Goal: Information Seeking & Learning: Get advice/opinions

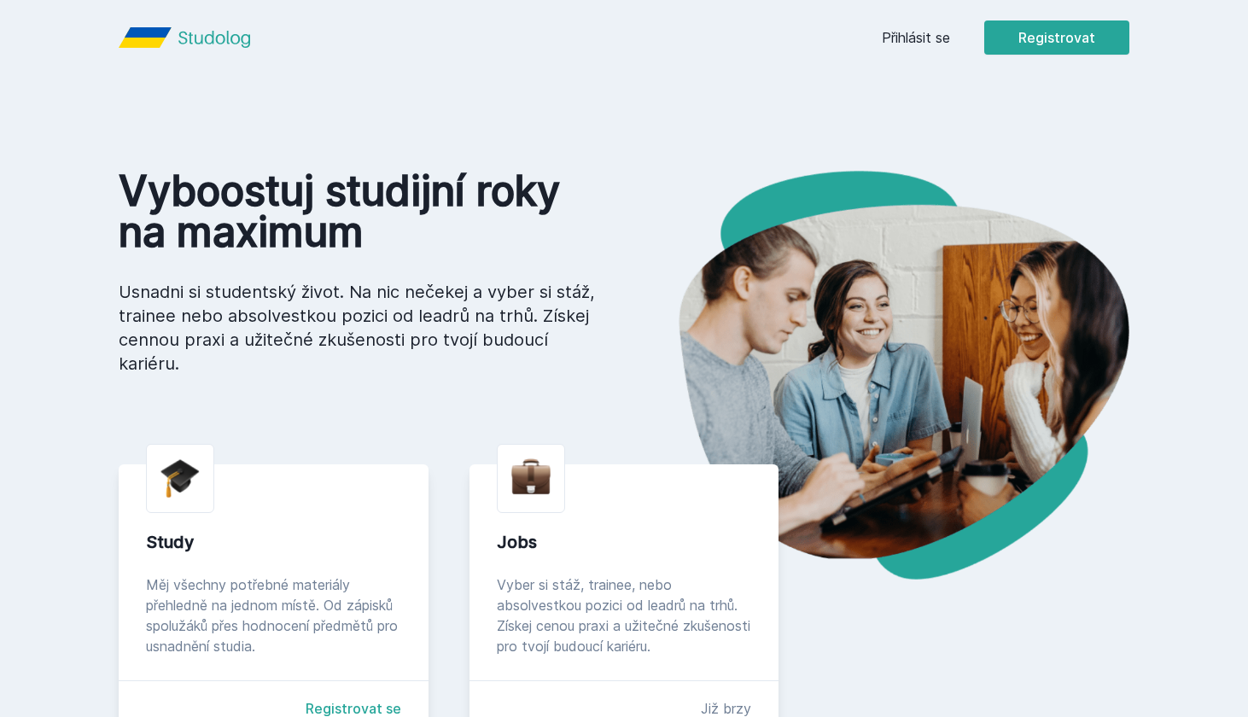
click at [942, 50] on div "Přihlásit se Registrovat" at bounding box center [1006, 37] width 248 height 34
click at [929, 42] on link "Přihlásit se" at bounding box center [916, 37] width 68 height 20
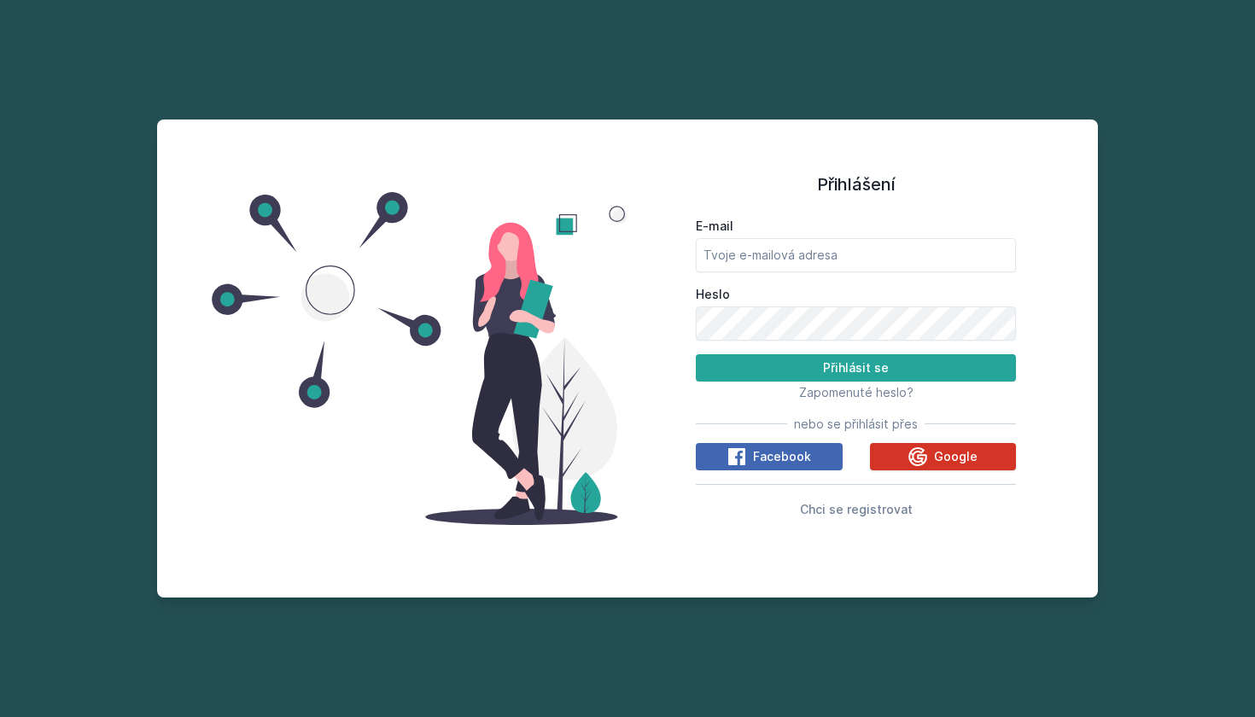
click at [906, 463] on button "Google" at bounding box center [943, 456] width 147 height 27
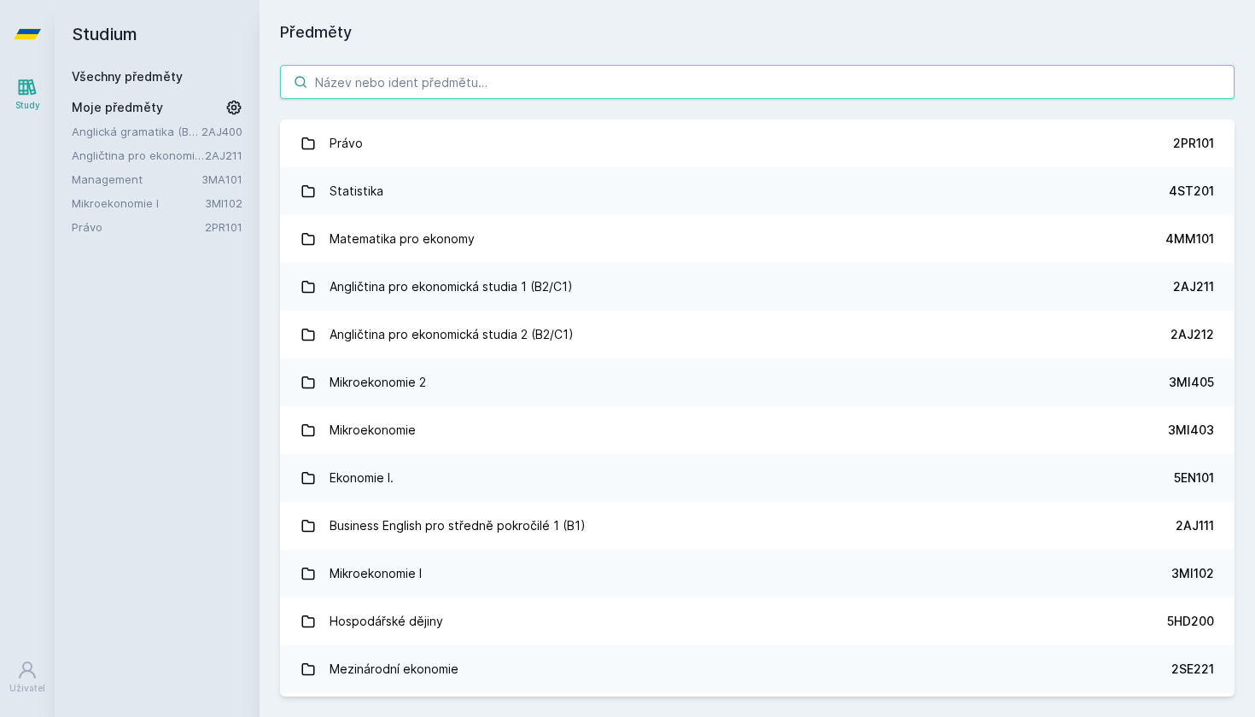
click at [355, 86] on input "search" at bounding box center [757, 82] width 954 height 34
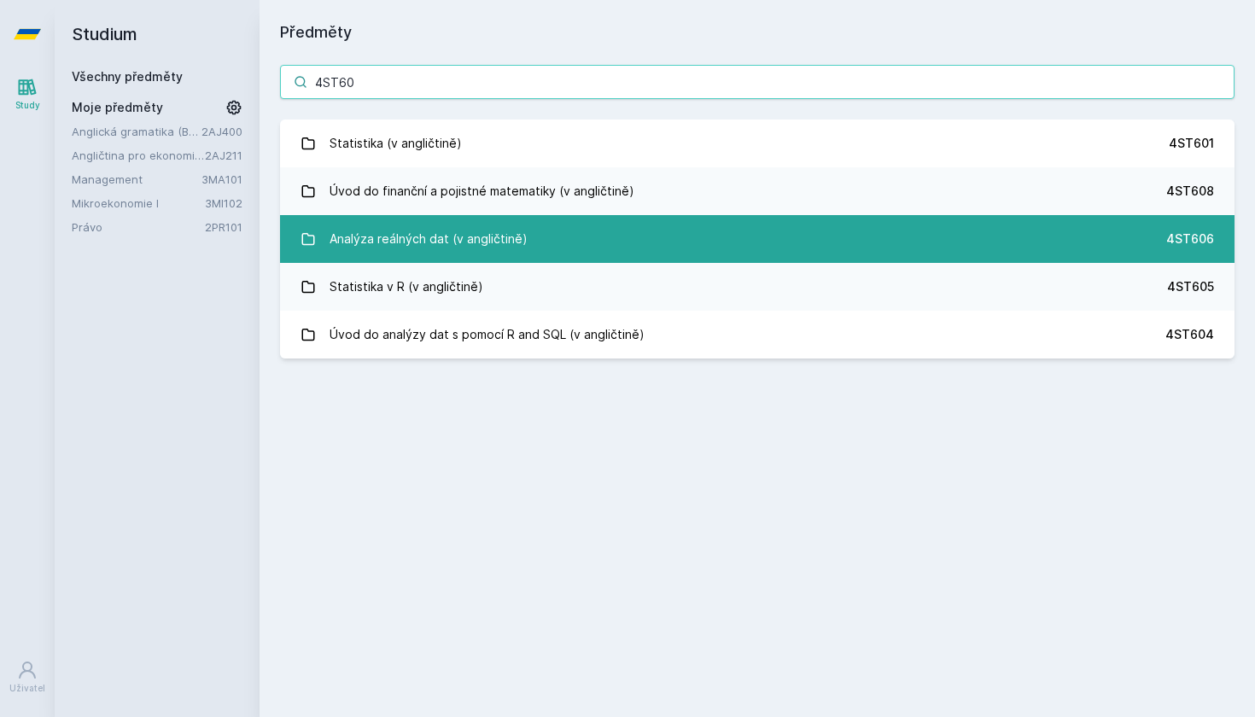
type input "4ST60"
click at [457, 236] on div "Analýza reálných dat (v angličtině)" at bounding box center [428, 239] width 198 height 34
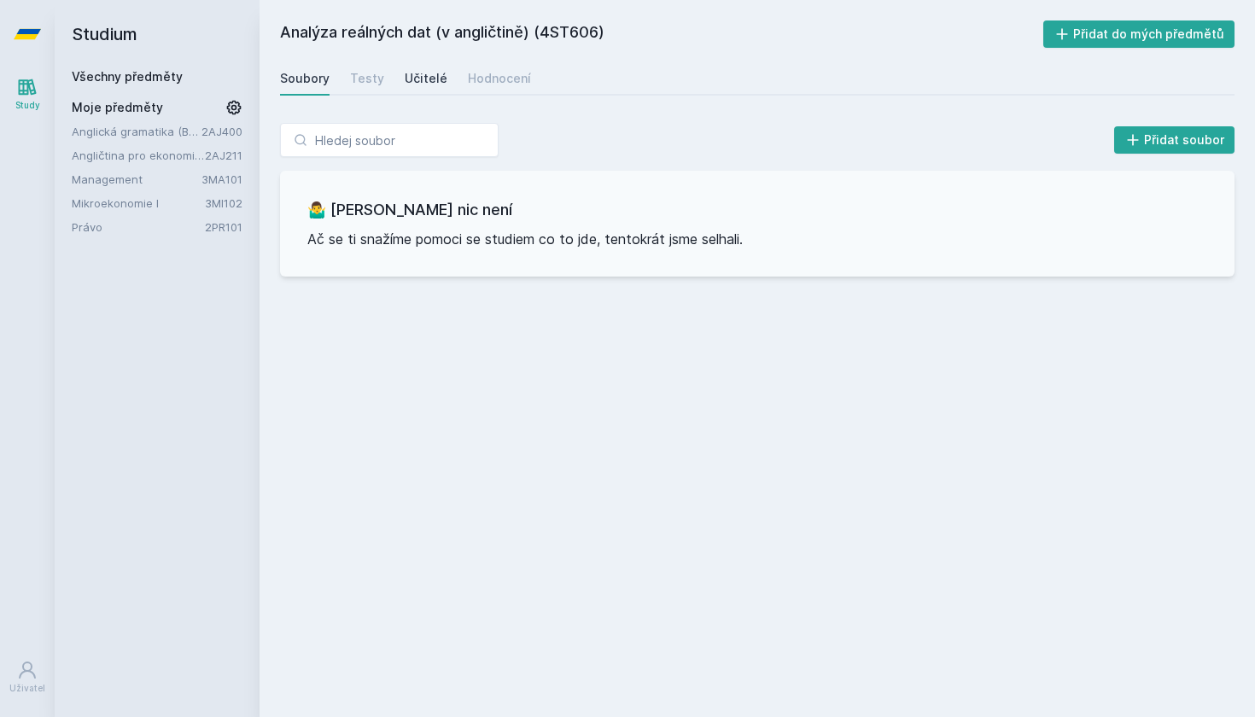
click at [423, 72] on div "Učitelé" at bounding box center [426, 78] width 43 height 17
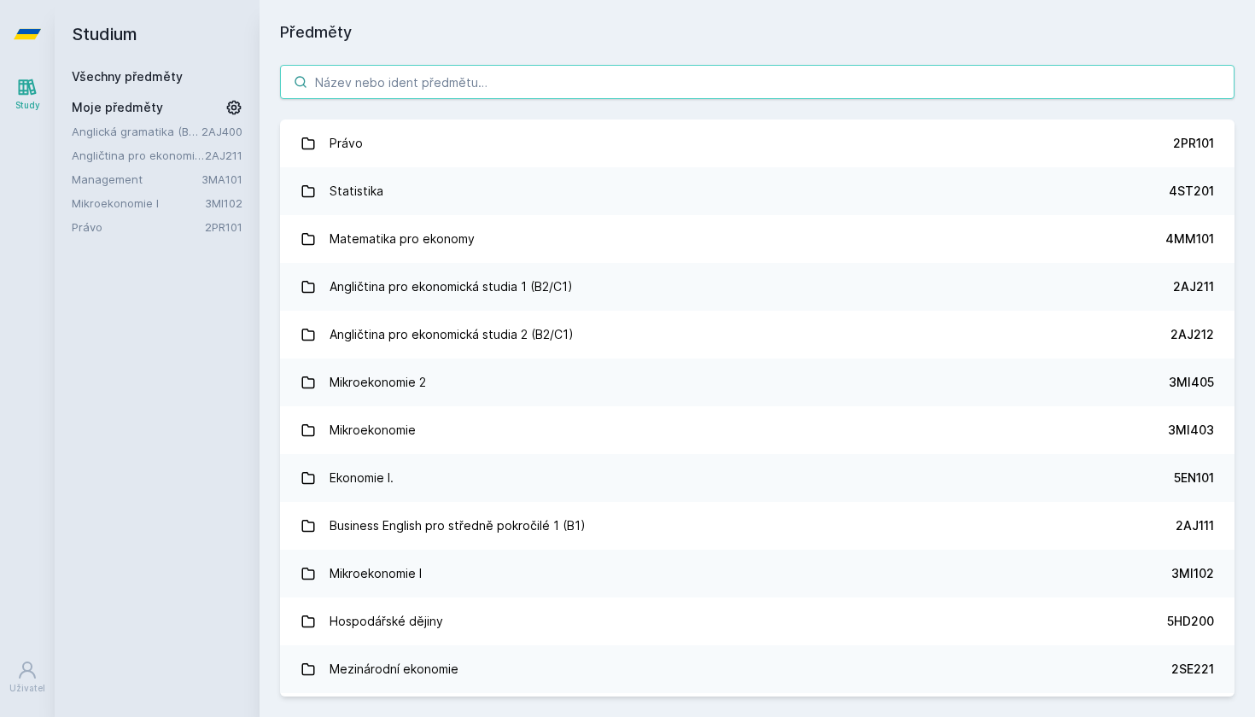
click at [463, 90] on input "search" at bounding box center [757, 82] width 954 height 34
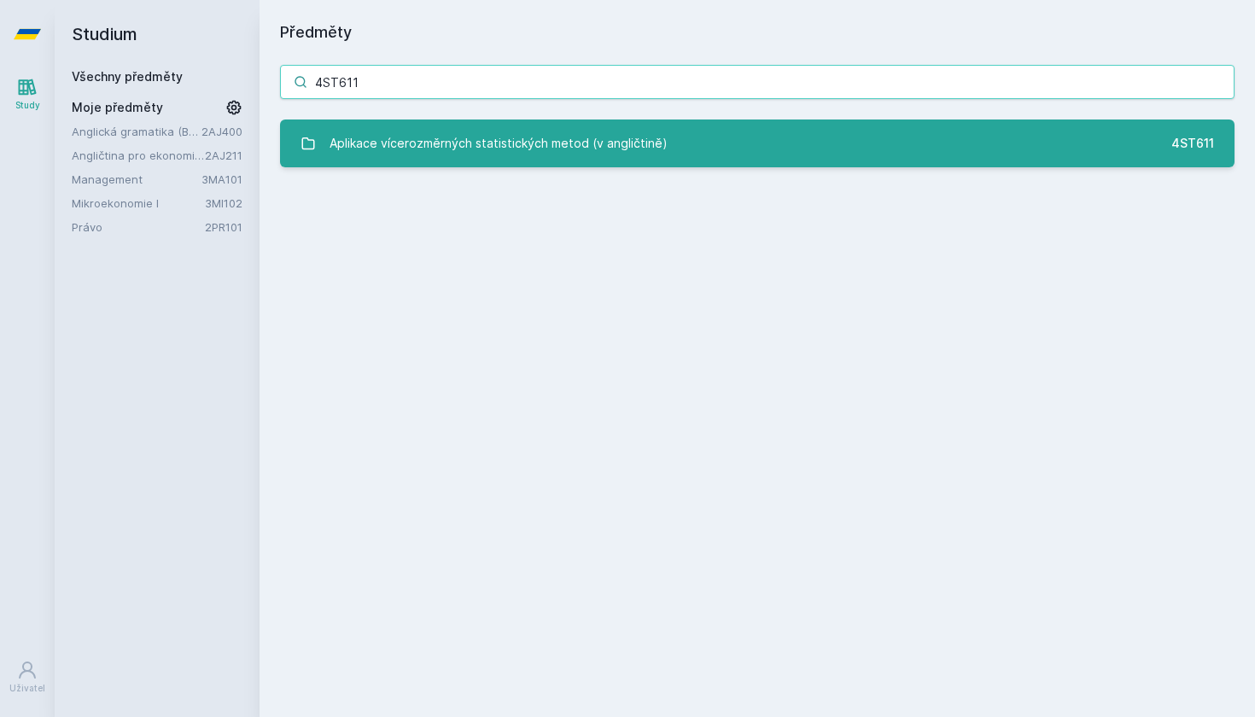
type input "4ST611"
click at [434, 141] on div "Aplikace vícerozměrných statistických metod (v angličtině)" at bounding box center [498, 143] width 338 height 34
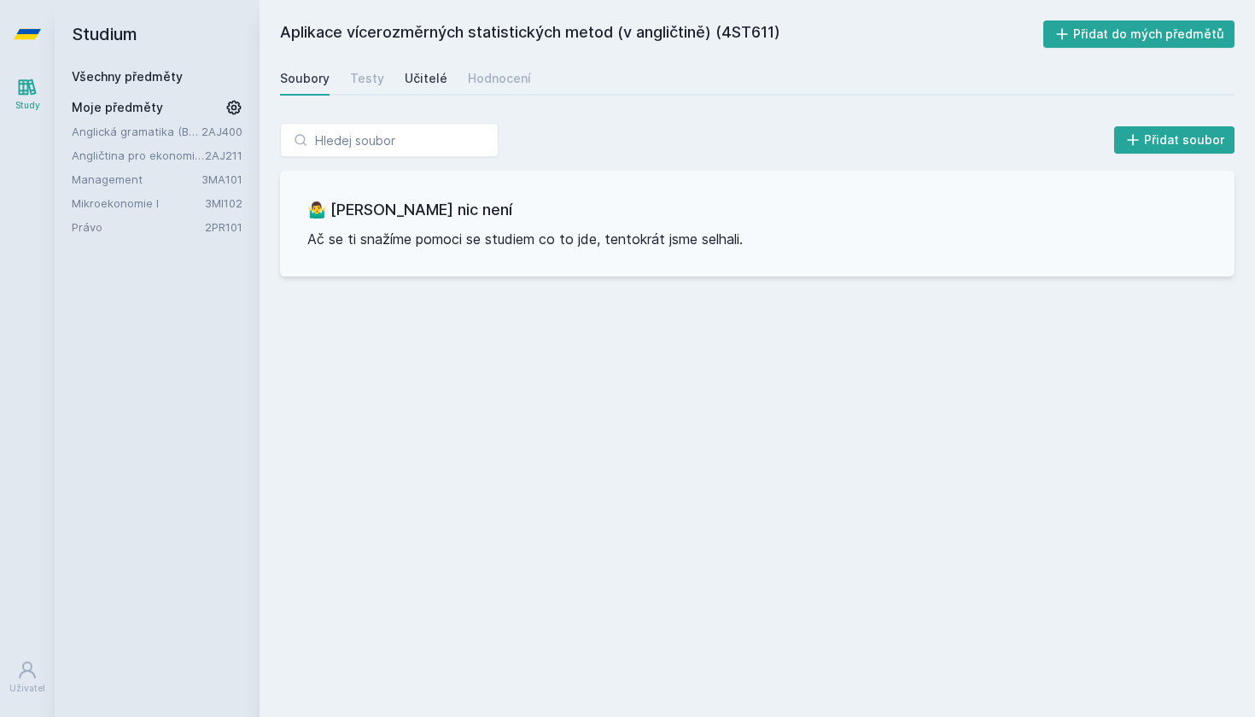
click at [432, 69] on link "Učitelé" at bounding box center [426, 78] width 43 height 34
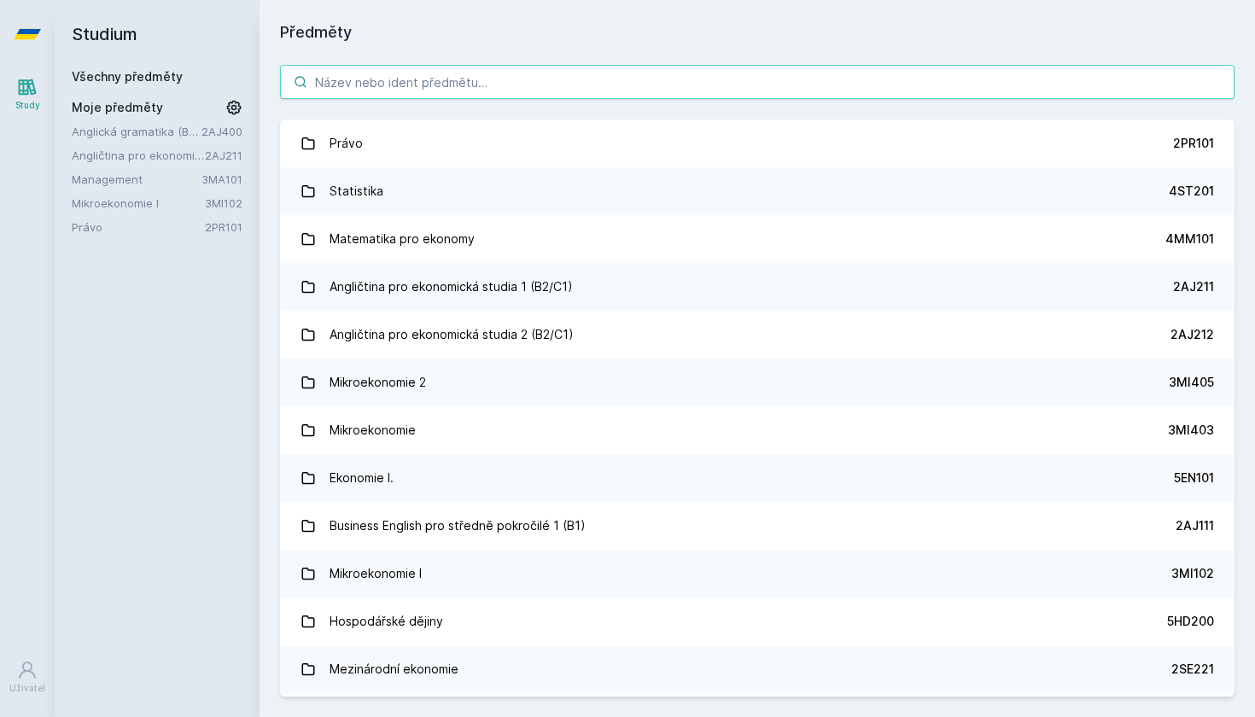
click at [443, 85] on input "search" at bounding box center [757, 82] width 954 height 34
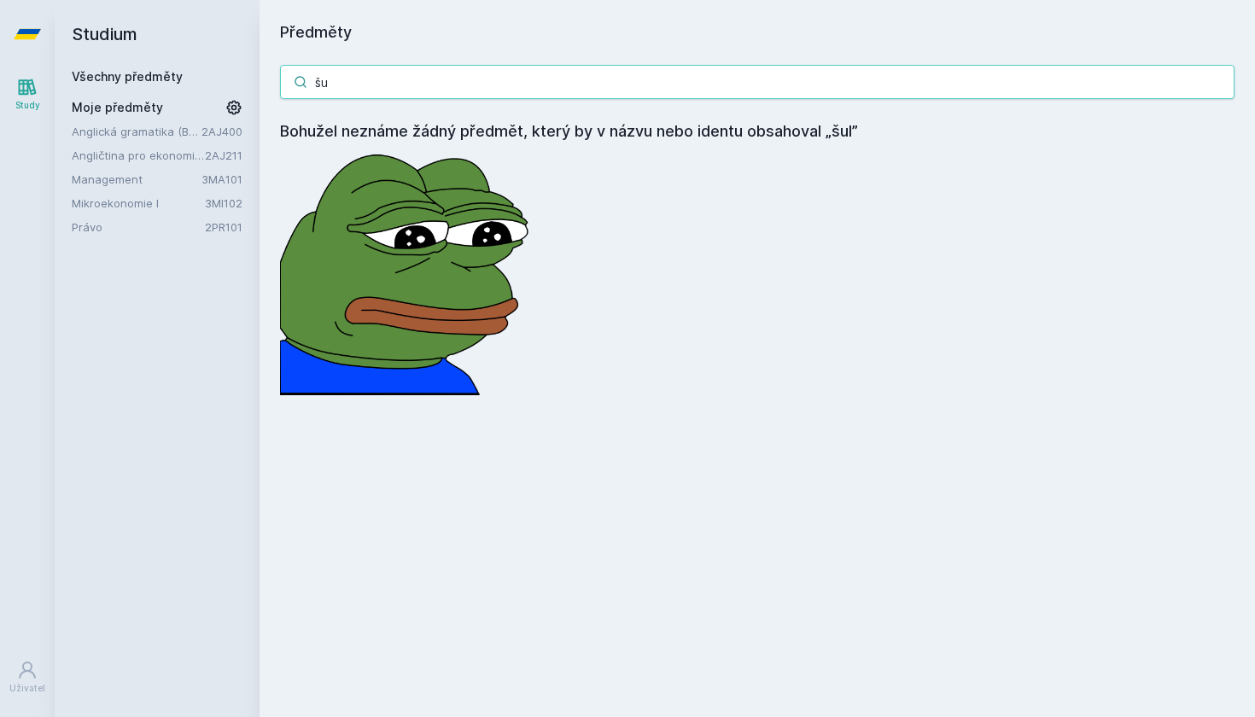
type input "š"
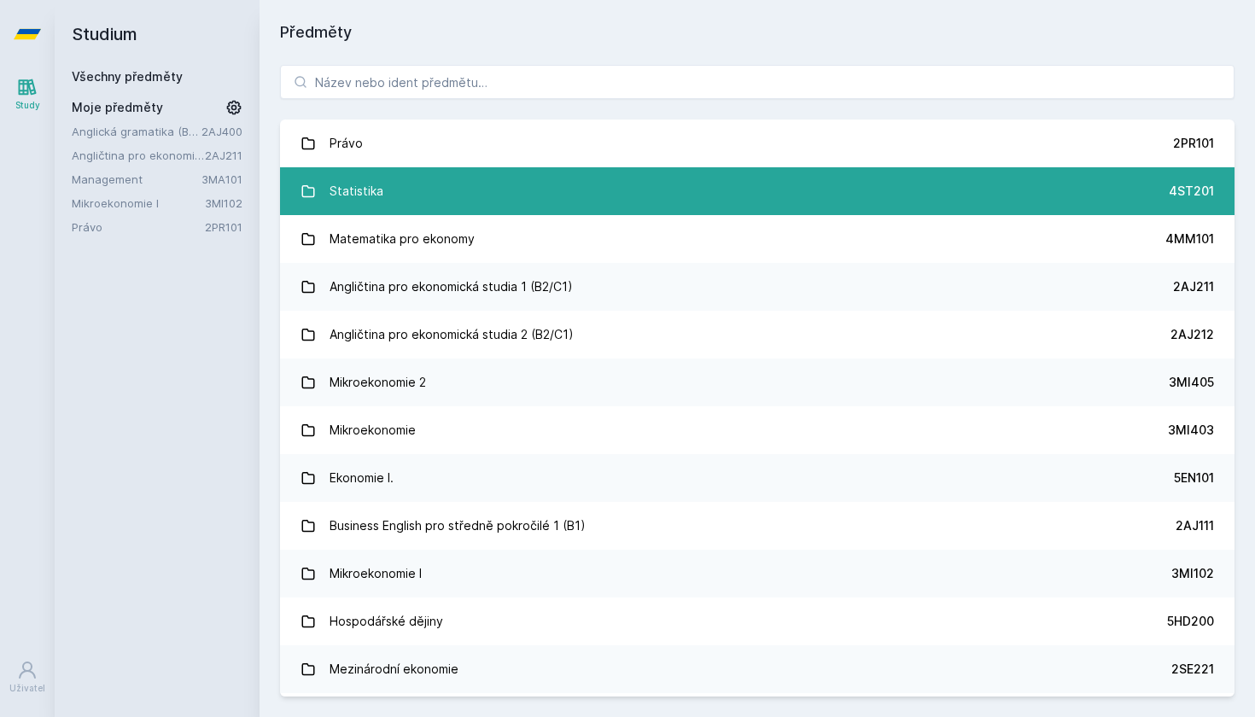
click at [440, 190] on link "Statistika 4ST201" at bounding box center [757, 191] width 954 height 48
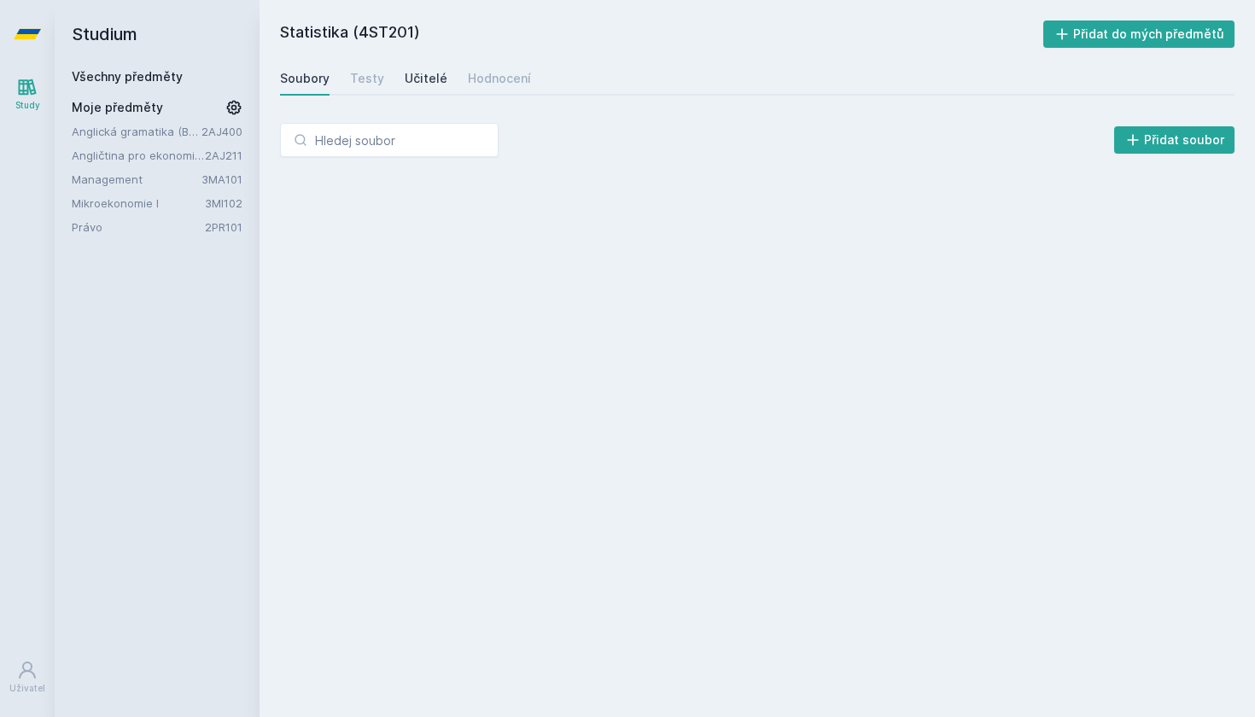
click at [423, 81] on div "Učitelé" at bounding box center [426, 78] width 43 height 17
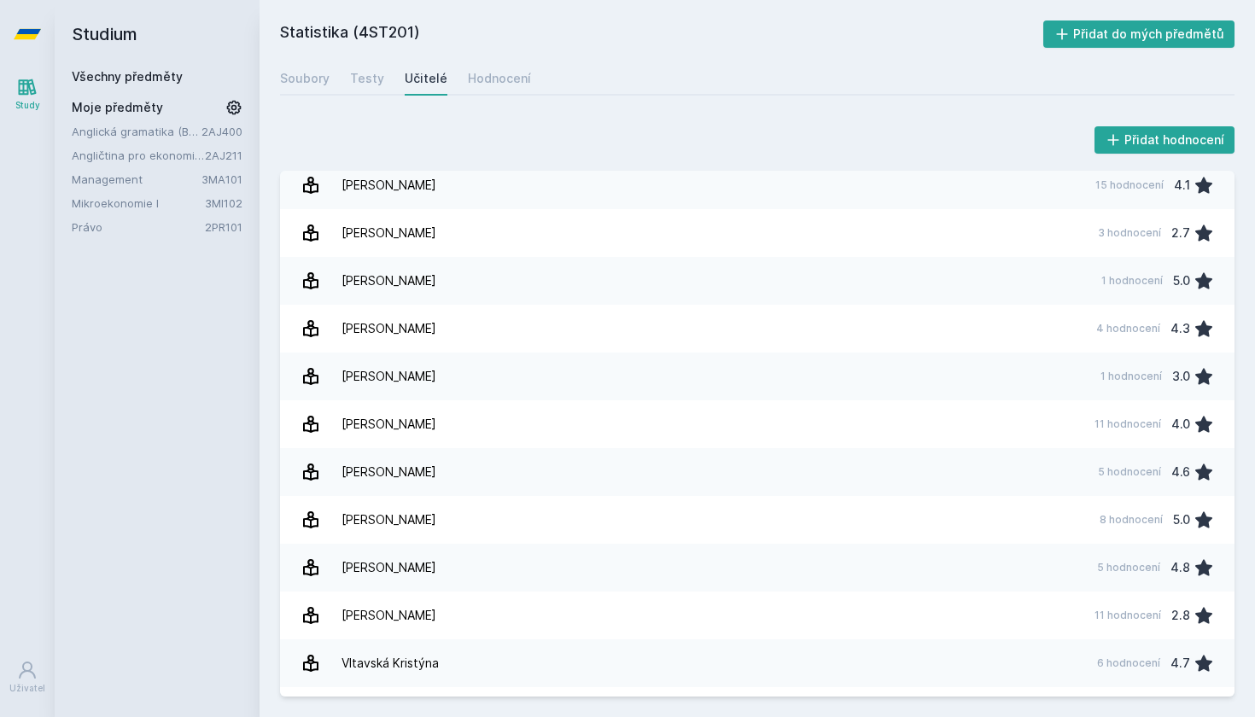
scroll to position [2726, 0]
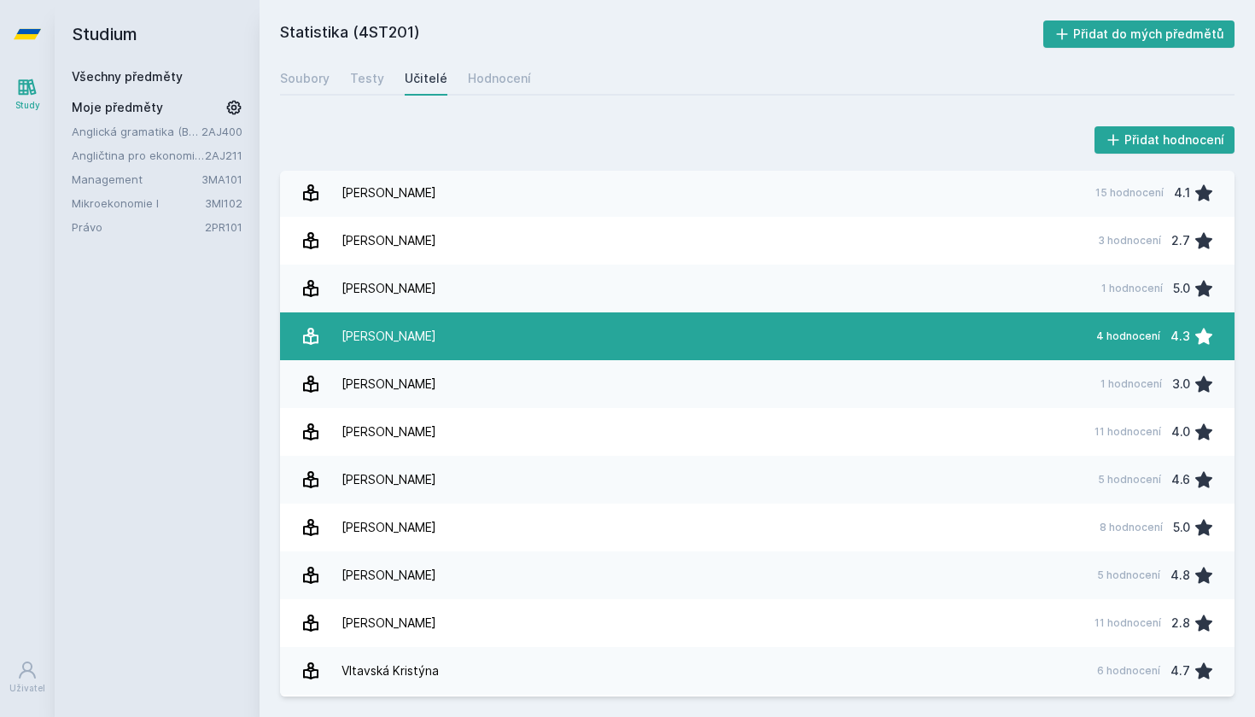
click at [393, 324] on div "[PERSON_NAME]" at bounding box center [388, 336] width 95 height 34
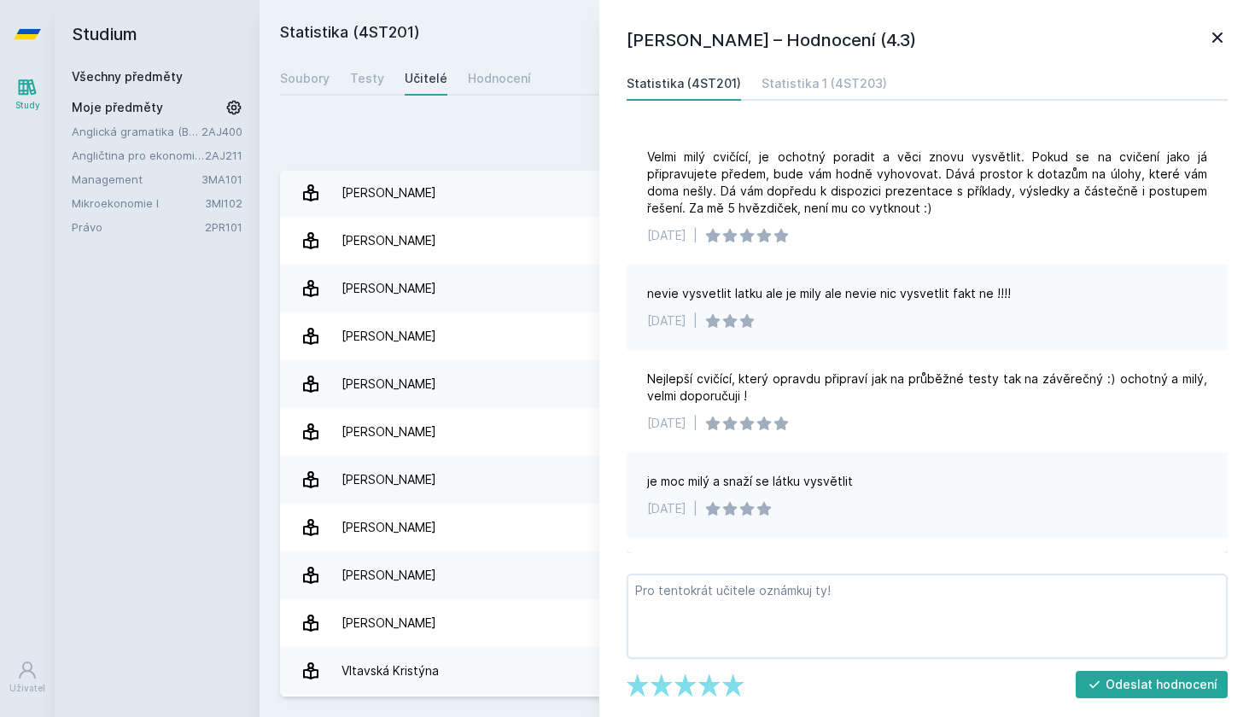
click at [261, 429] on div "Přidat hodnocení [PERSON_NAME] – Hodnocení (4.3) Statistika (4ST201) Statistika…" at bounding box center [756, 409] width 995 height 615
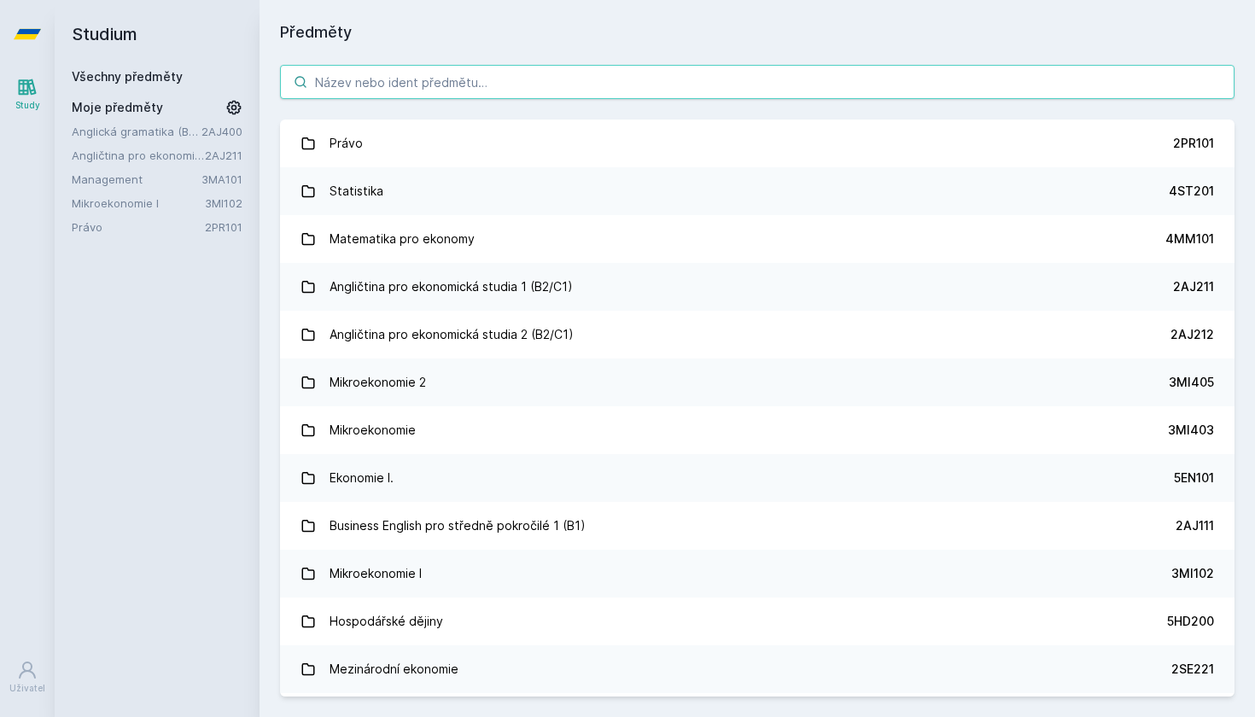
click at [350, 85] on input "search" at bounding box center [757, 82] width 954 height 34
type input "/"
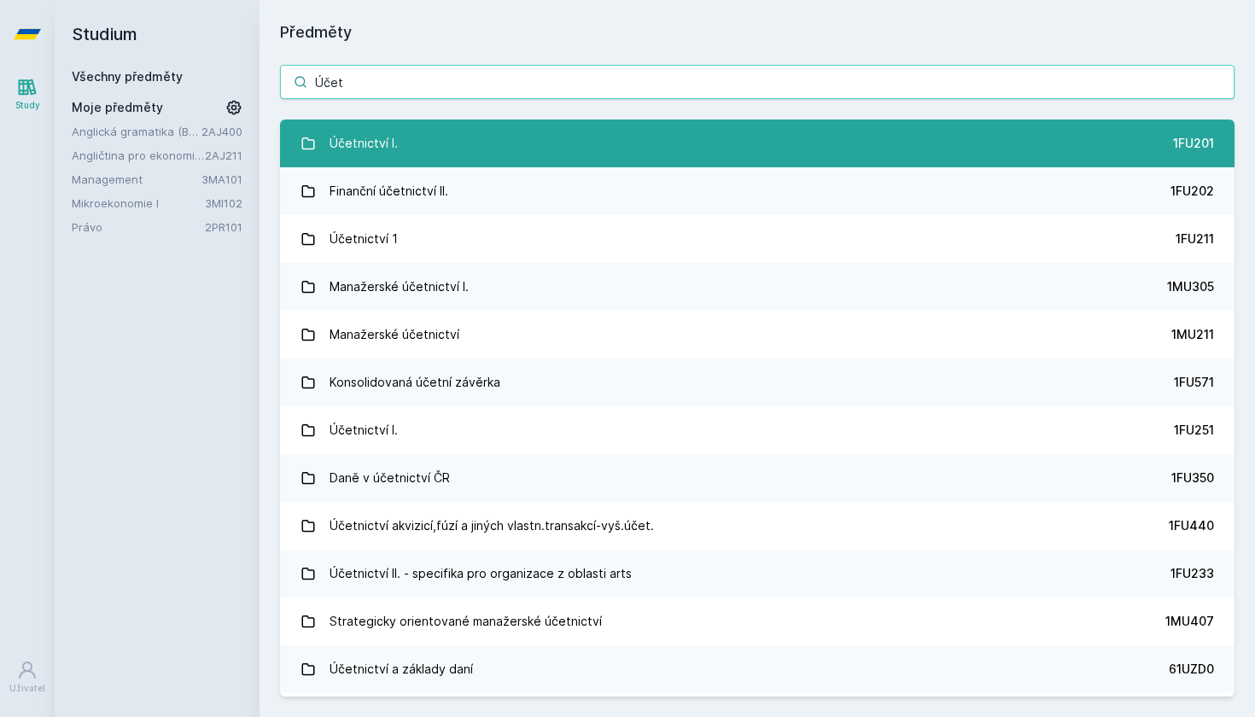
type input "Účet"
click at [433, 141] on link "Účetnictví I. 1FU201" at bounding box center [757, 143] width 954 height 48
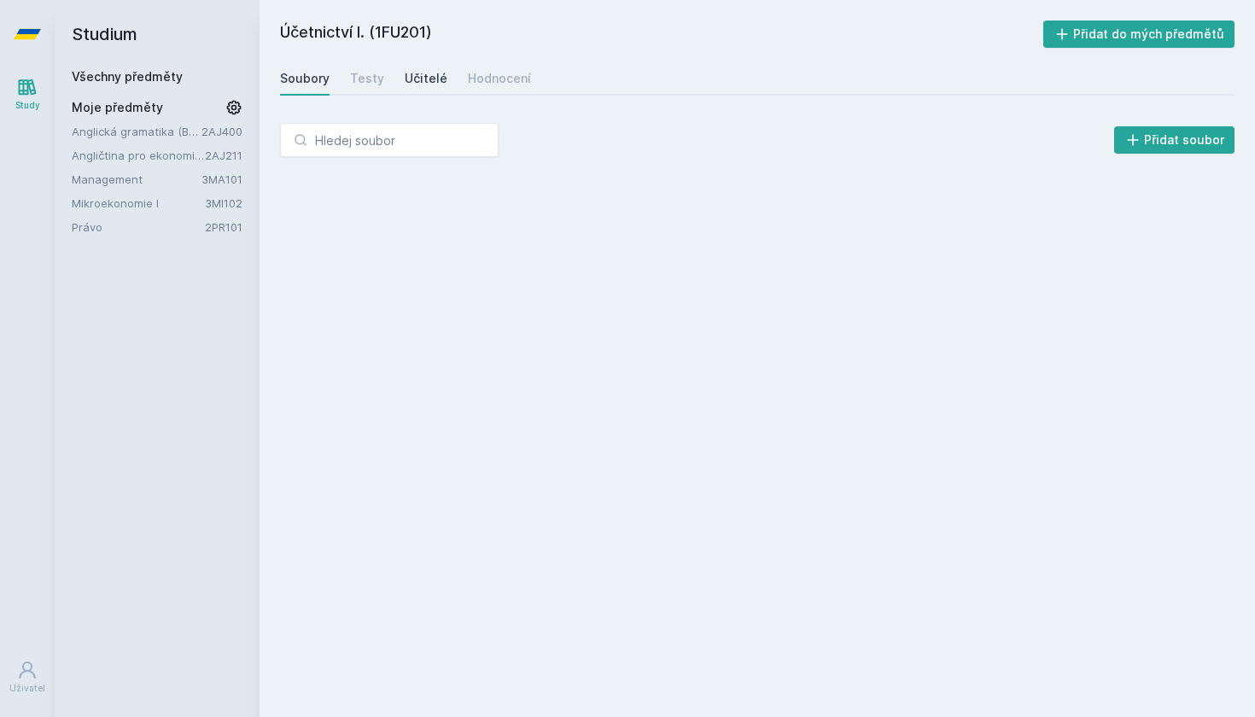
click at [416, 67] on link "Učitelé" at bounding box center [426, 78] width 43 height 34
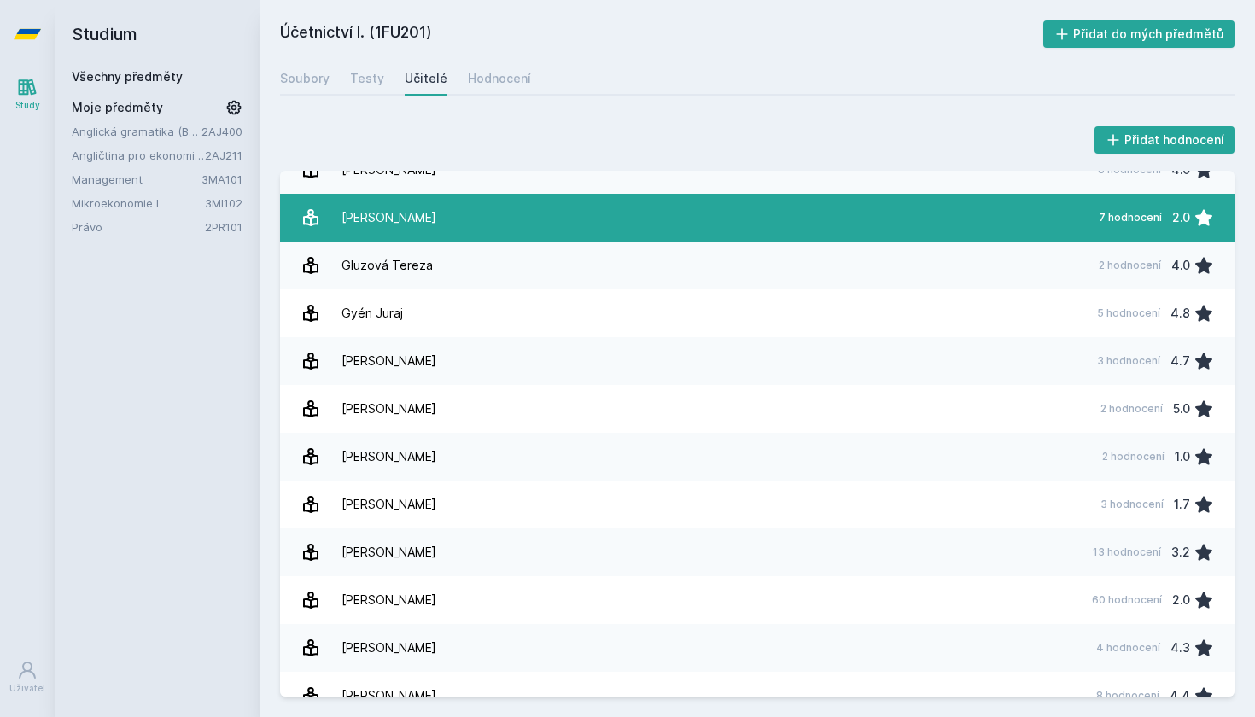
scroll to position [405, 0]
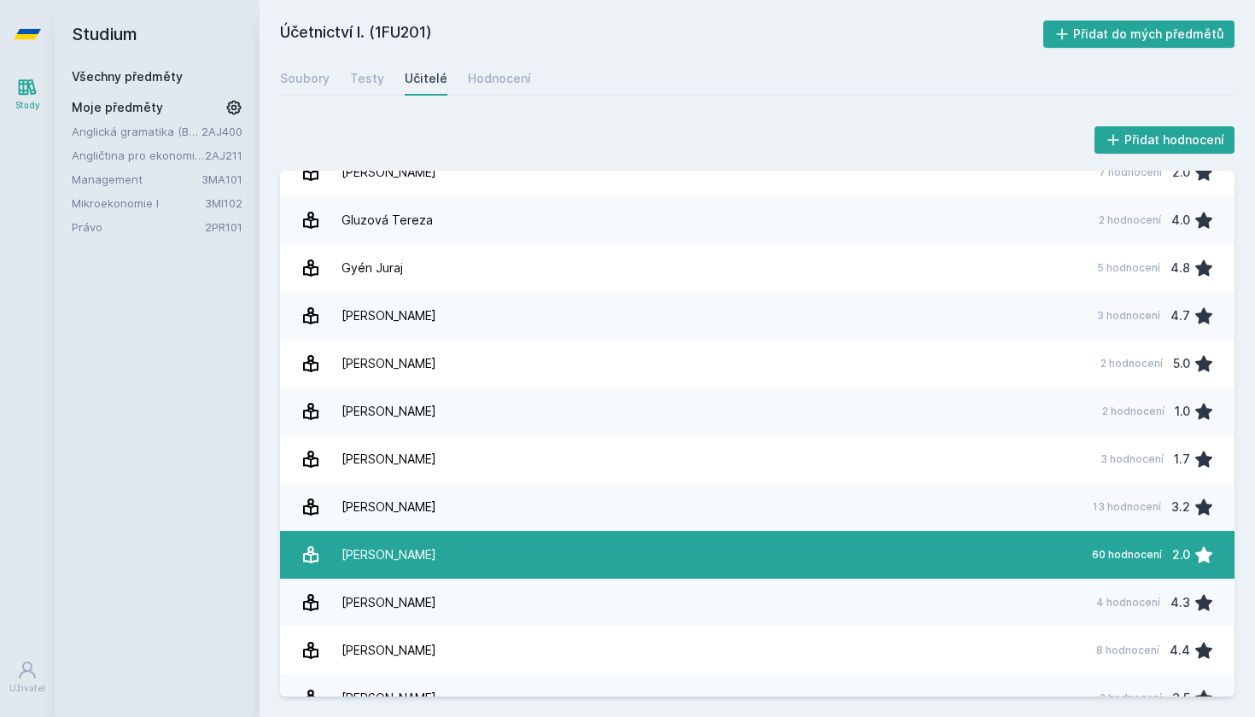
click at [598, 561] on link "[PERSON_NAME] 60 hodnocení 2.0" at bounding box center [757, 555] width 954 height 48
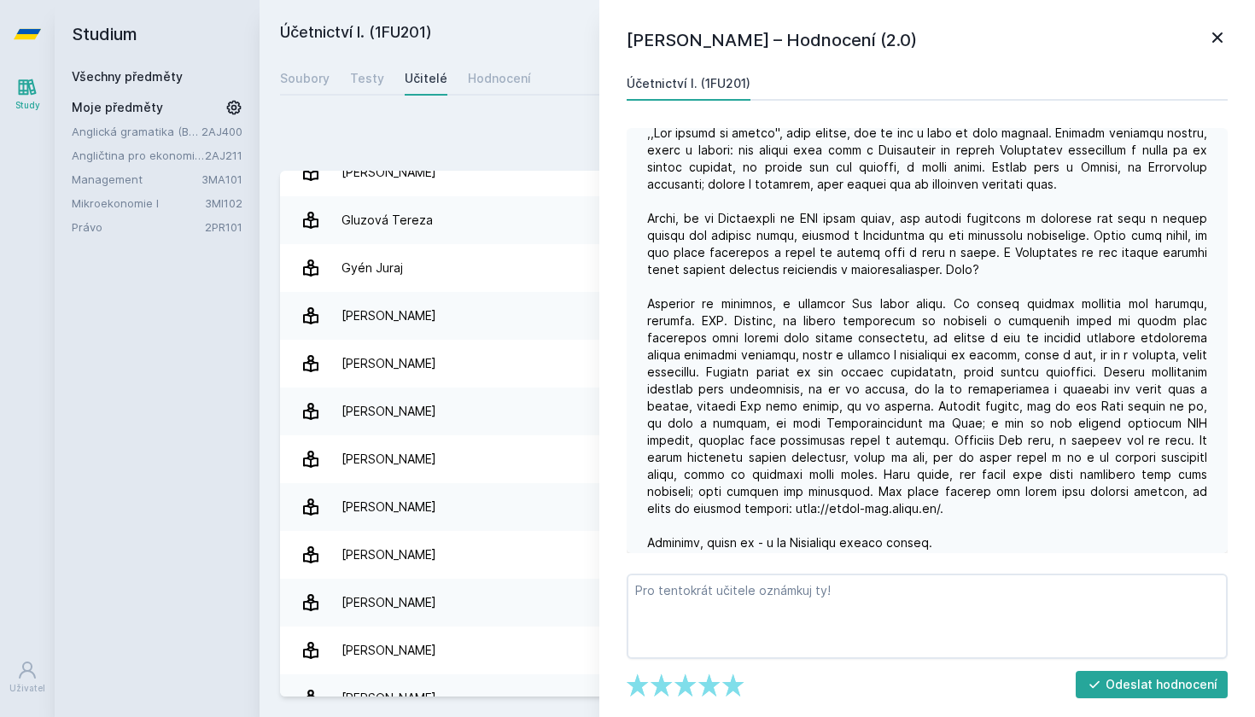
scroll to position [2449, 0]
click at [993, 511] on div at bounding box center [927, 337] width 560 height 427
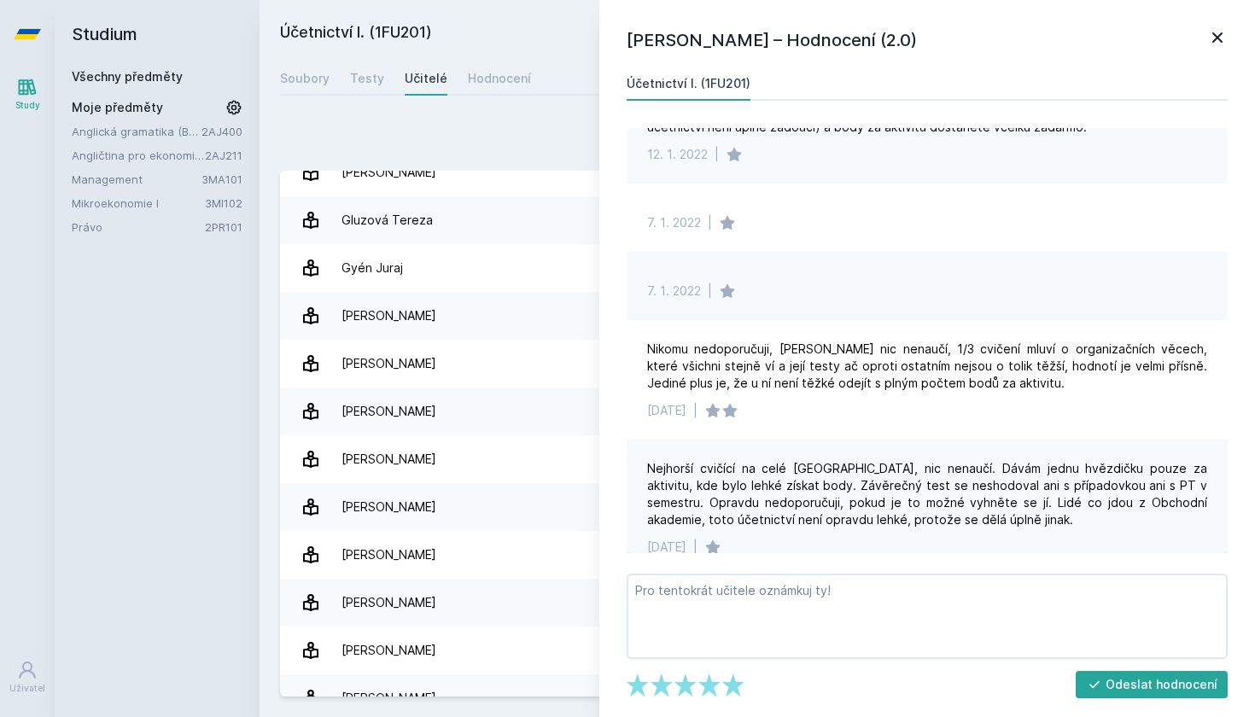
scroll to position [3098, 0]
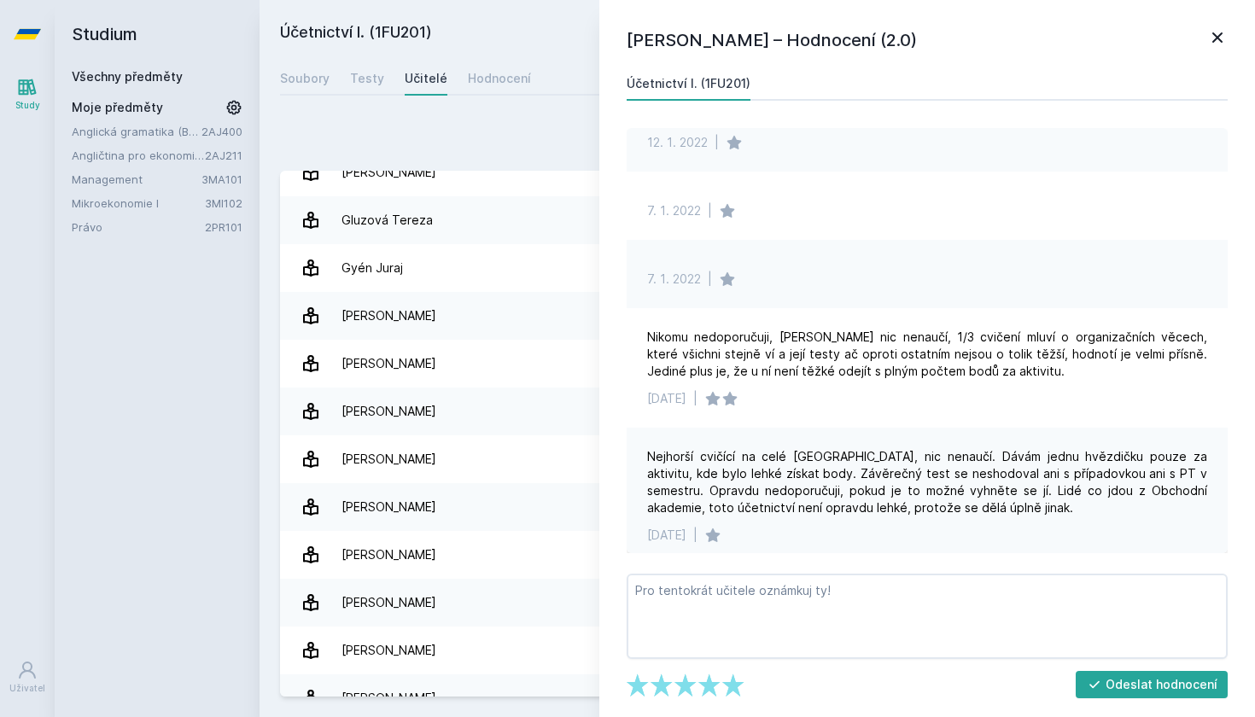
click at [1212, 49] on link at bounding box center [1217, 40] width 20 height 26
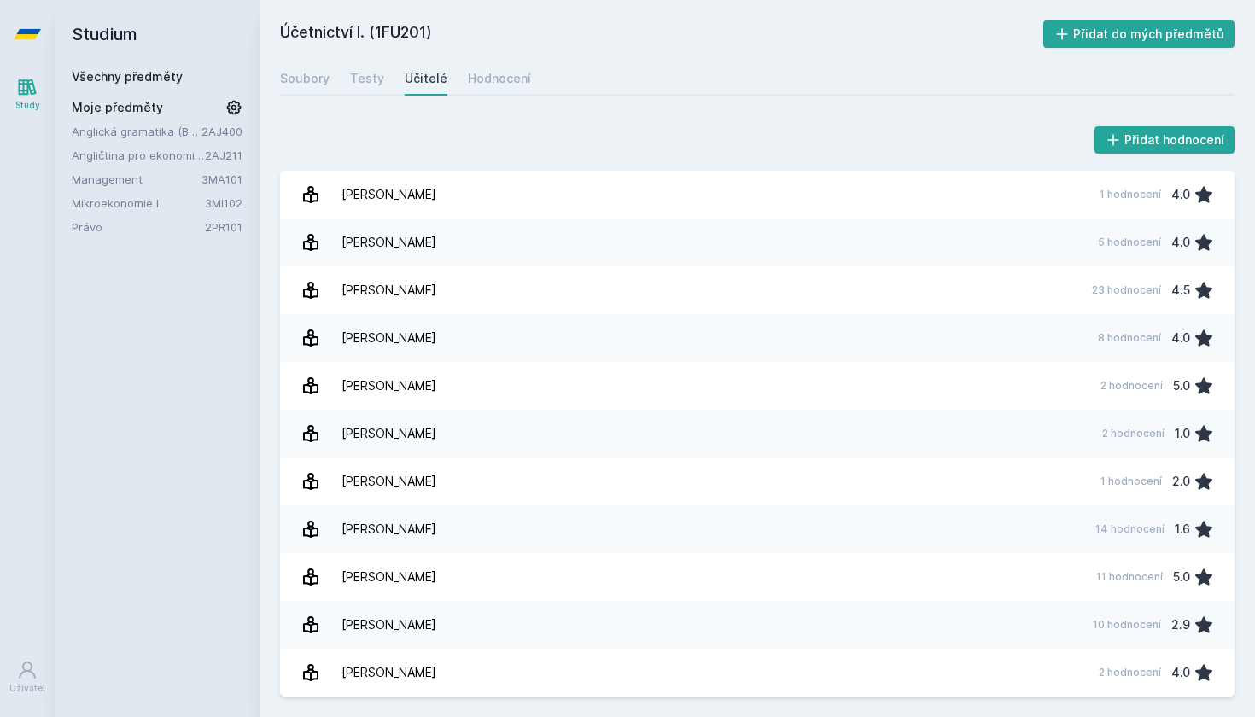
scroll to position [2964, 0]
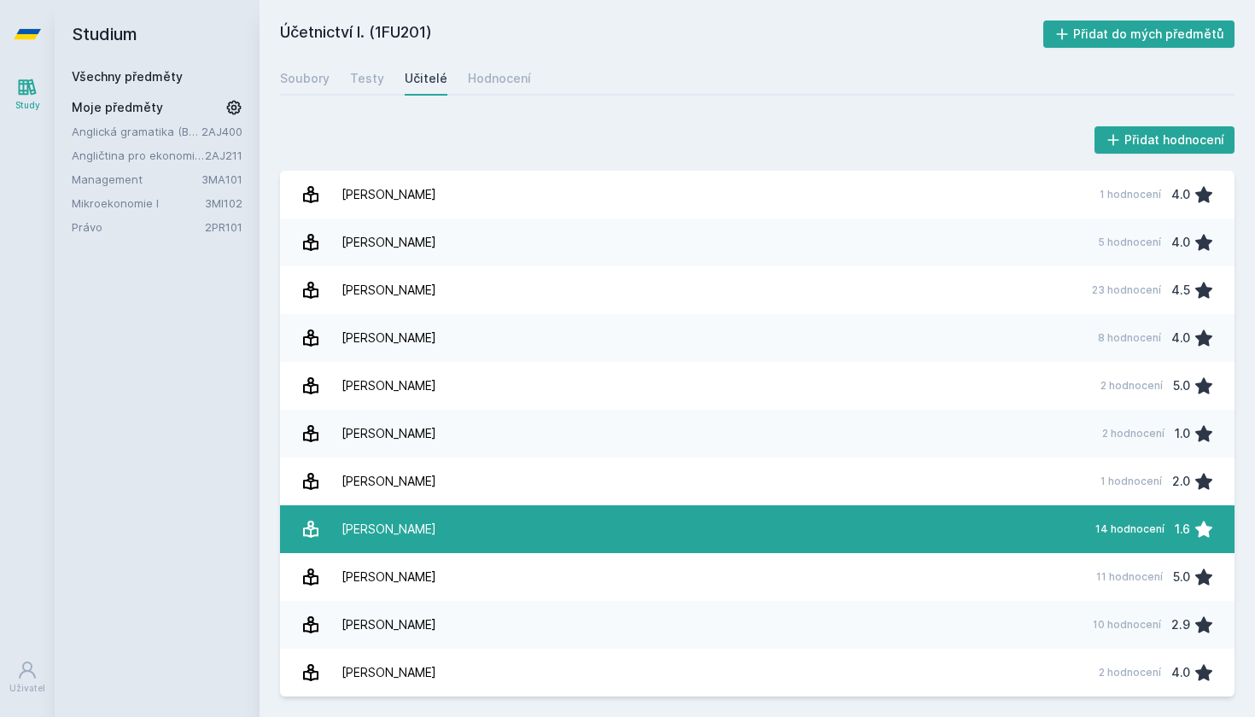
click at [387, 530] on div "[PERSON_NAME]" at bounding box center [388, 529] width 95 height 34
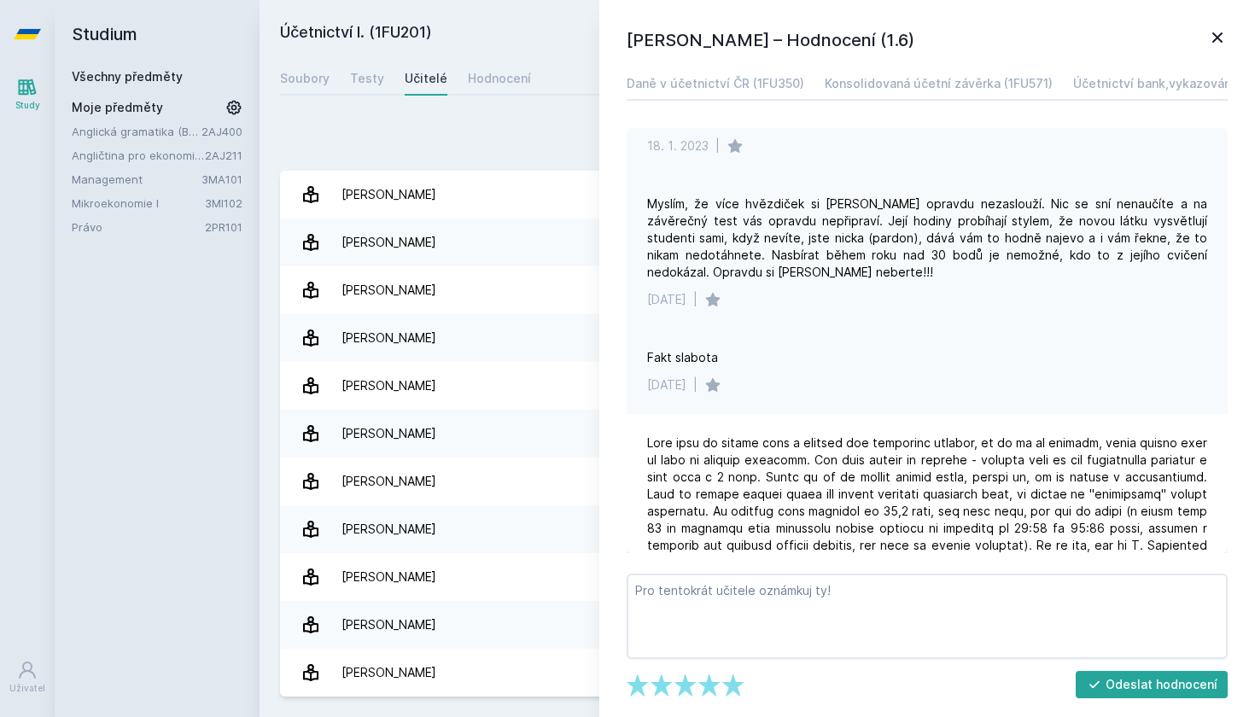
scroll to position [215, 0]
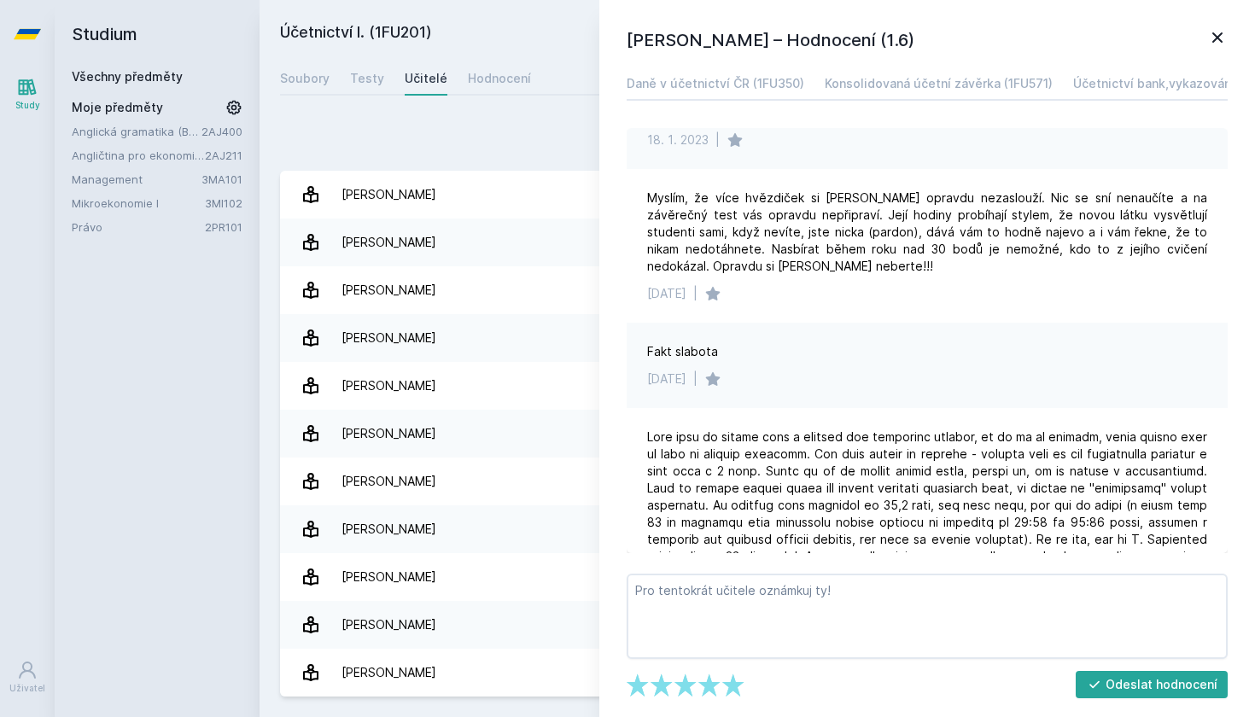
click at [1216, 32] on icon at bounding box center [1217, 37] width 20 height 20
